Goal: Find specific page/section: Find specific page/section

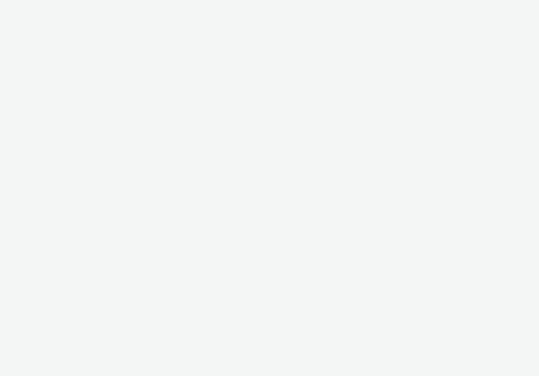
select select "29a8e43e-3035-4b5f-a0b4-f67d81865b8e"
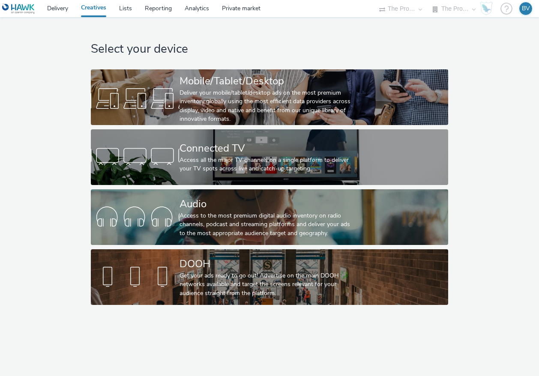
click at [27, 11] on img at bounding box center [18, 8] width 33 height 11
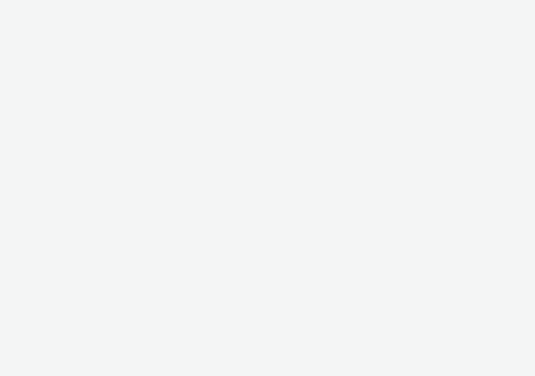
select select "fd7d363f-a0e4-45df-a74d-78109a9b43a5"
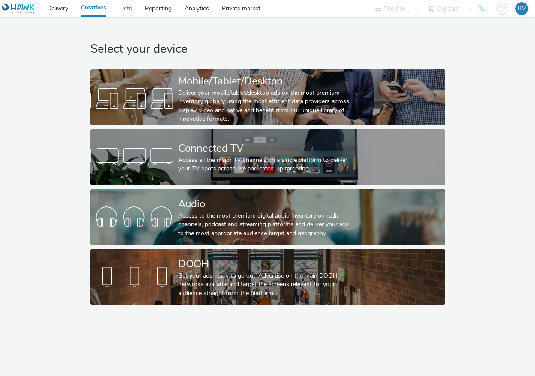
click at [123, 6] on link "Lists" at bounding box center [126, 8] width 26 height 17
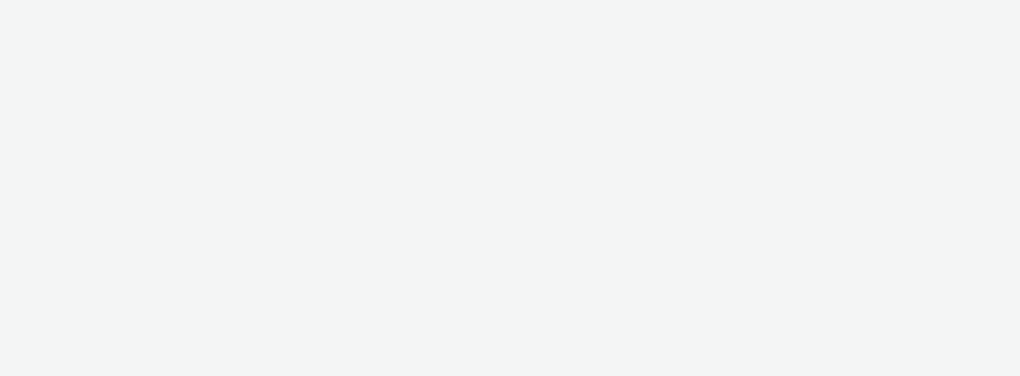
select select "fd7d363f-a0e4-45df-a74d-78109a9b43a5"
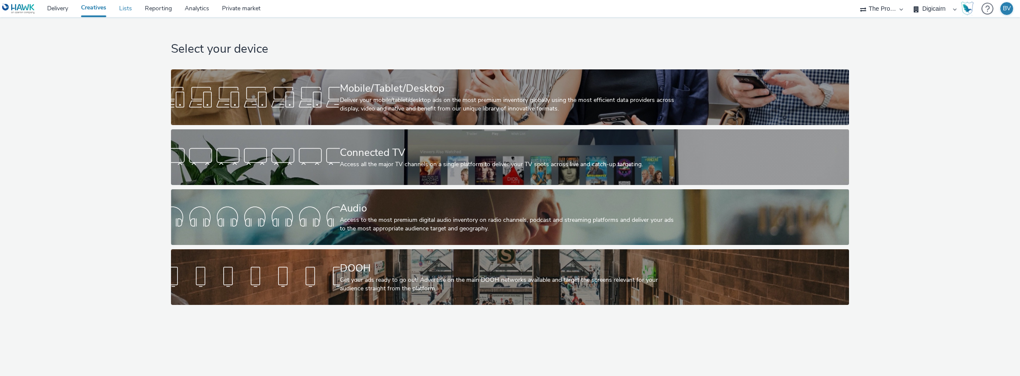
click at [136, 5] on link "Lists" at bounding box center [126, 8] width 26 height 17
